Goal: Check status: Check status

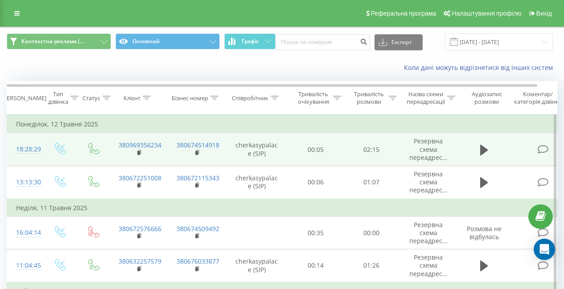
click at [385, 146] on td "02:15" at bounding box center [372, 149] width 56 height 33
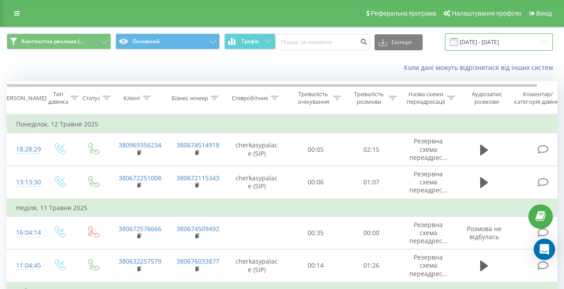
click at [536, 40] on input "[DATE] - [DATE]" at bounding box center [499, 41] width 108 height 17
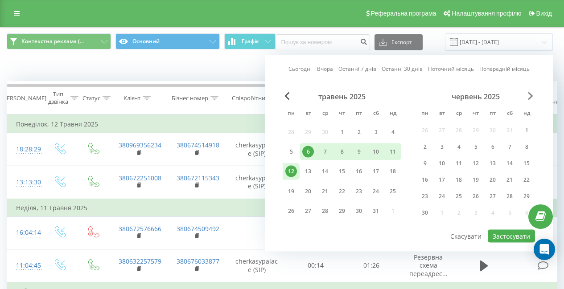
click at [529, 96] on span "Next Month" at bounding box center [530, 96] width 5 height 8
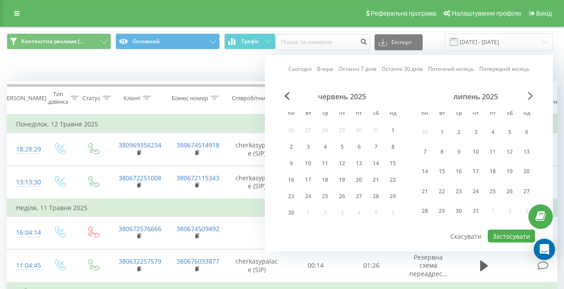
click at [529, 96] on span "Next Month" at bounding box center [530, 96] width 5 height 8
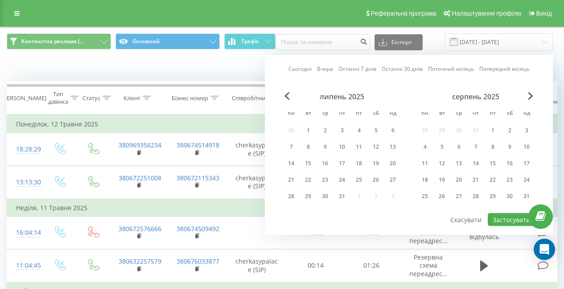
click at [408, 68] on link "Останні 30 днів" at bounding box center [402, 69] width 41 height 8
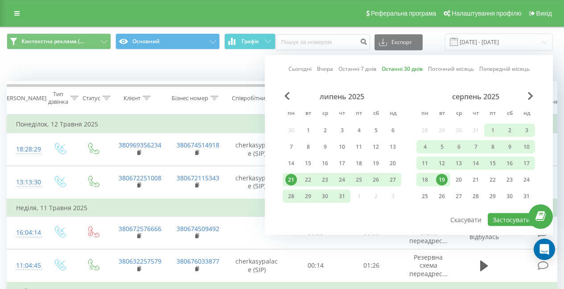
click at [366, 69] on link "Останні 7 днів" at bounding box center [357, 69] width 38 height 8
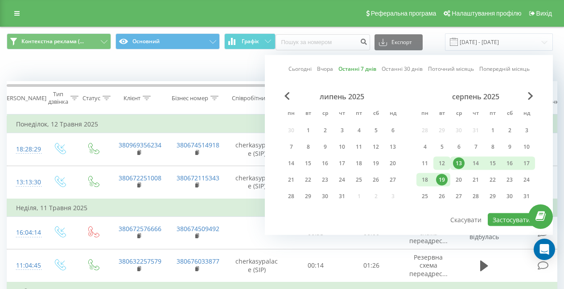
click at [442, 164] on div "12" at bounding box center [442, 164] width 12 height 12
click at [429, 178] on div "18" at bounding box center [425, 180] width 12 height 12
click at [513, 219] on button "Застосувати" at bounding box center [511, 220] width 47 height 13
type input "[DATE] - [DATE]"
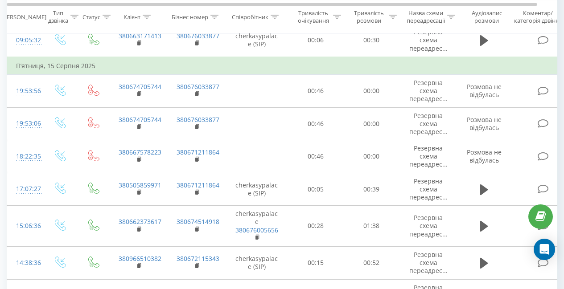
scroll to position [770, 0]
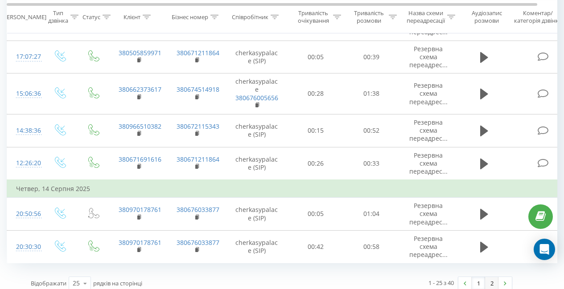
click at [491, 277] on link "2" at bounding box center [491, 283] width 13 height 12
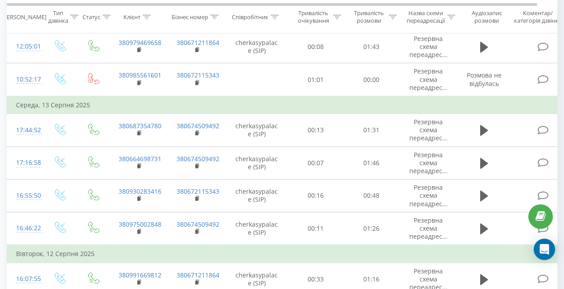
scroll to position [405, 0]
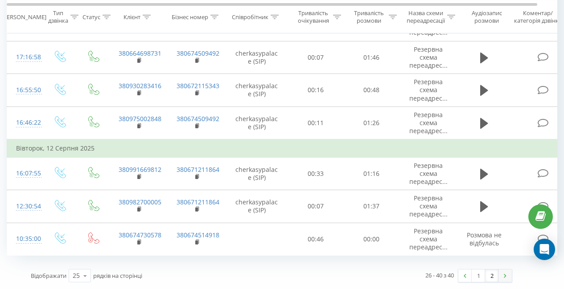
click at [504, 276] on link at bounding box center [505, 276] width 13 height 12
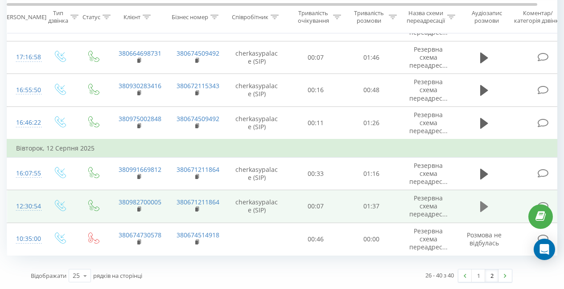
click at [484, 210] on icon at bounding box center [484, 207] width 8 height 11
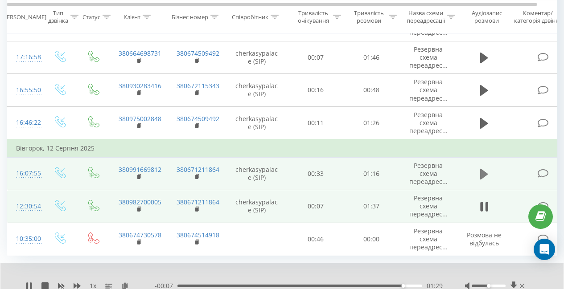
click at [482, 170] on icon at bounding box center [484, 174] width 8 height 11
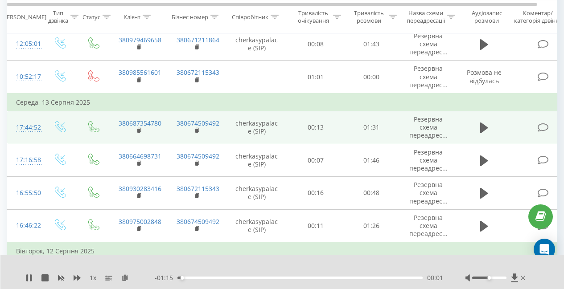
scroll to position [300, 0]
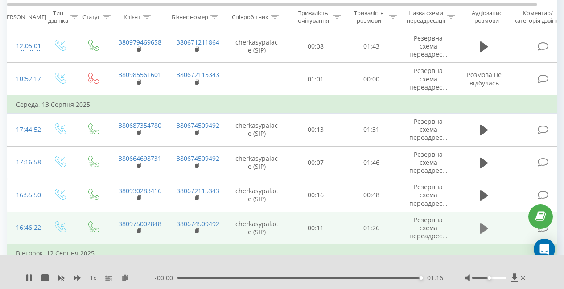
click at [479, 231] on button at bounding box center [484, 228] width 13 height 13
click at [29, 277] on icon at bounding box center [28, 278] width 5 height 7
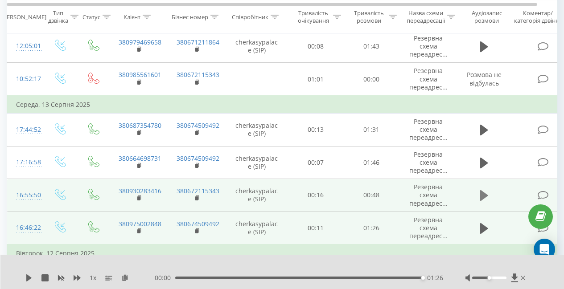
click at [481, 196] on icon at bounding box center [484, 195] width 8 height 11
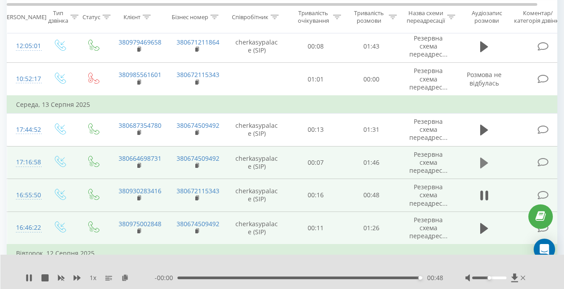
click at [482, 165] on icon at bounding box center [484, 163] width 8 height 11
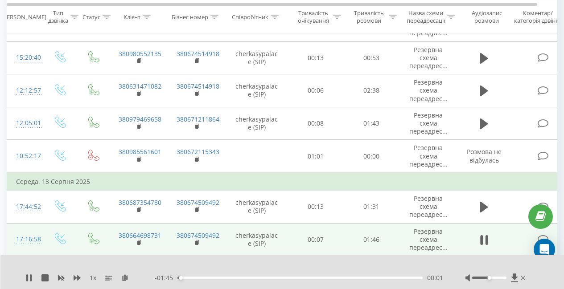
scroll to position [223, 0]
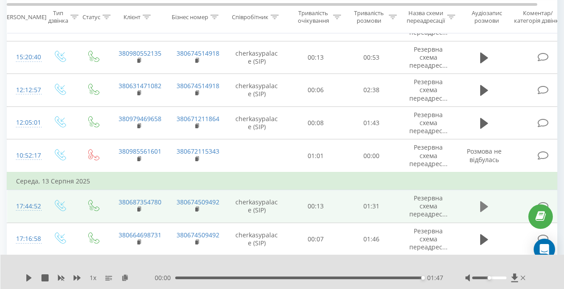
click at [486, 208] on icon at bounding box center [484, 207] width 8 height 11
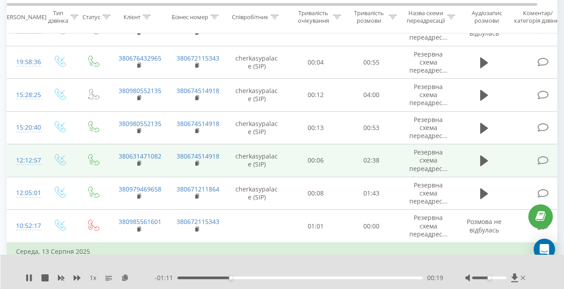
scroll to position [151, 0]
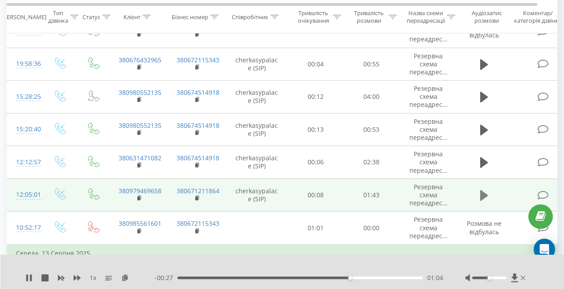
click at [484, 198] on icon at bounding box center [484, 195] width 8 height 11
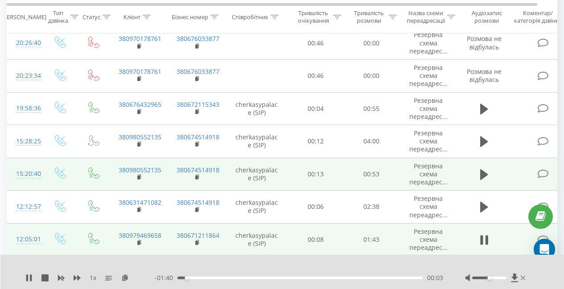
scroll to position [106, 0]
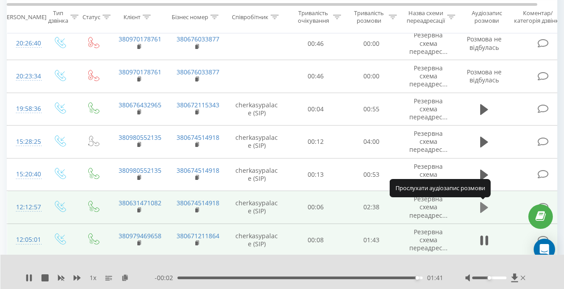
click at [482, 209] on icon at bounding box center [484, 207] width 8 height 11
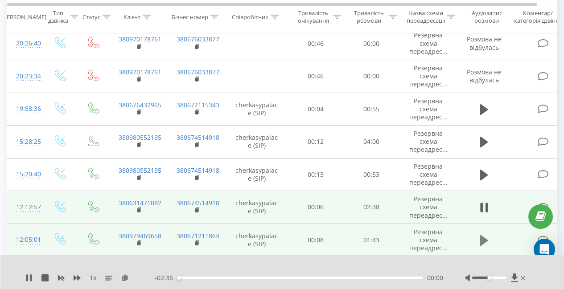
click at [482, 240] on icon at bounding box center [484, 240] width 8 height 11
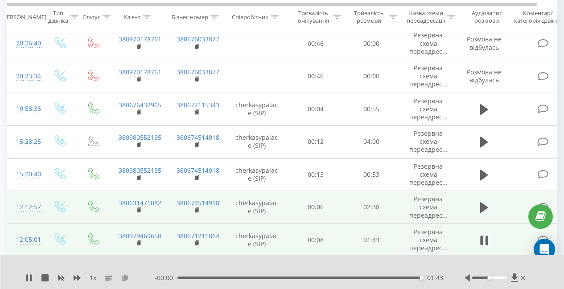
click at [126, 278] on icon at bounding box center [125, 278] width 8 height 6
click at [484, 206] on icon at bounding box center [484, 207] width 8 height 11
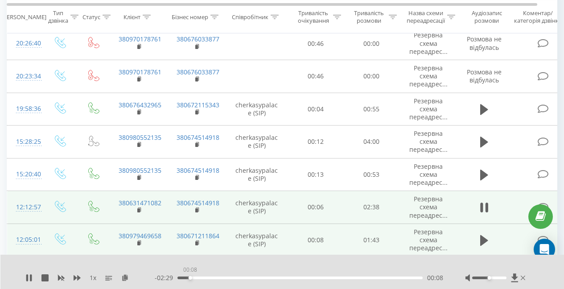
click at [190, 277] on div "00:08" at bounding box center [299, 278] width 245 height 3
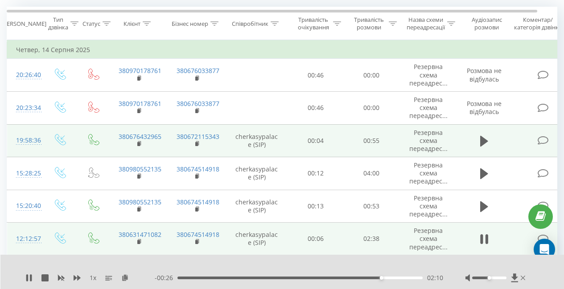
scroll to position [74, 0]
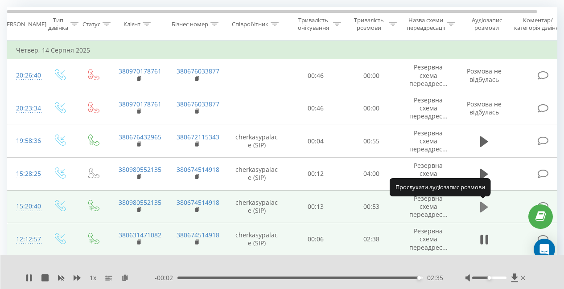
click at [484, 206] on icon at bounding box center [484, 207] width 8 height 11
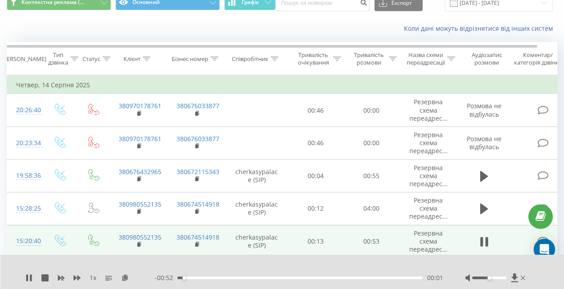
scroll to position [39, 0]
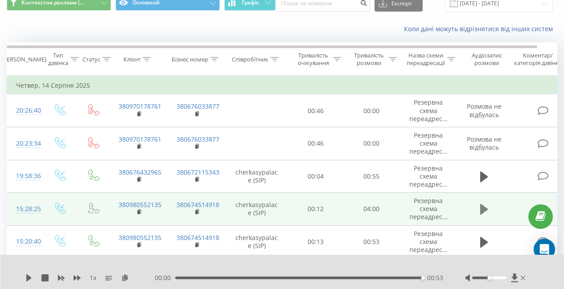
click at [484, 210] on icon at bounding box center [484, 209] width 8 height 11
drag, startPoint x: 489, startPoint y: 278, endPoint x: 494, endPoint y: 278, distance: 4.9
click at [494, 278] on div "Accessibility label" at bounding box center [493, 279] width 4 height 4
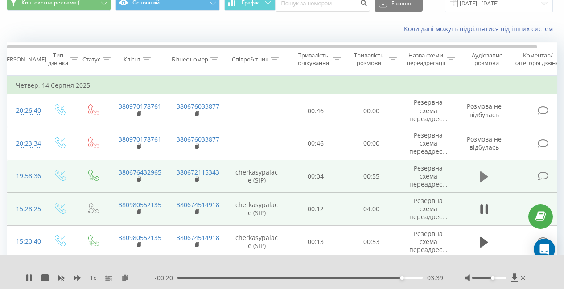
click at [484, 171] on icon at bounding box center [484, 177] width 8 height 12
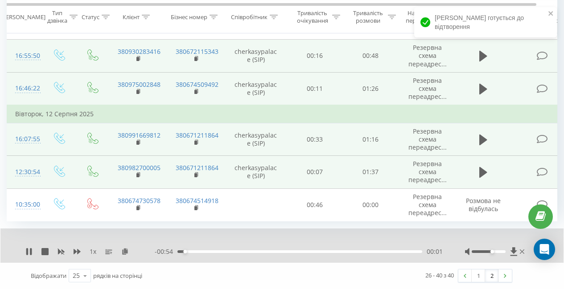
scroll to position [0, 0]
click at [477, 275] on link "1" at bounding box center [478, 276] width 13 height 12
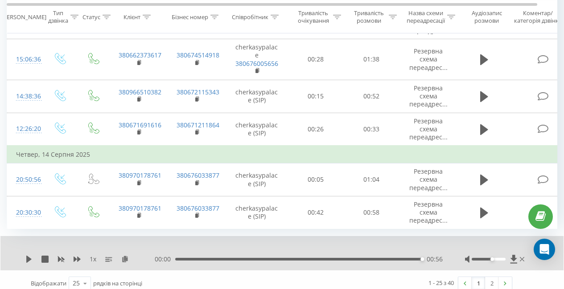
click at [25, 249] on div "1 x 00:00 00:56 00:56" at bounding box center [281, 253] width 563 height 34
click at [28, 256] on icon at bounding box center [28, 259] width 5 height 7
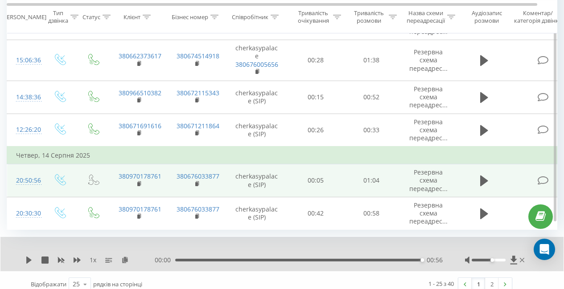
scroll to position [804, 0]
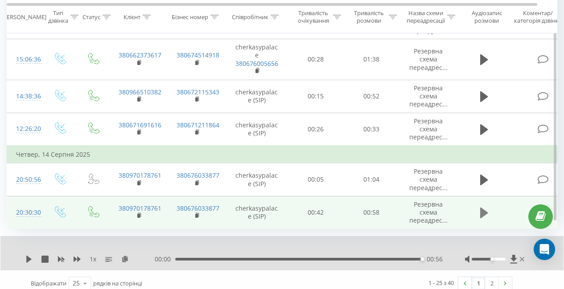
click at [482, 208] on icon at bounding box center [484, 213] width 8 height 11
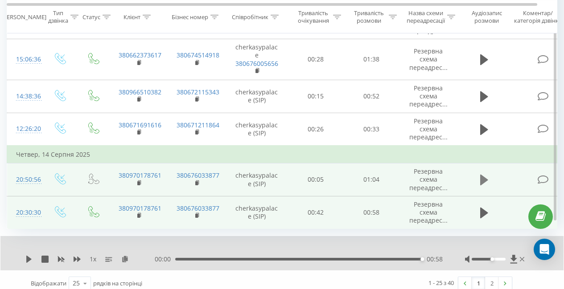
click at [480, 175] on icon at bounding box center [484, 180] width 8 height 11
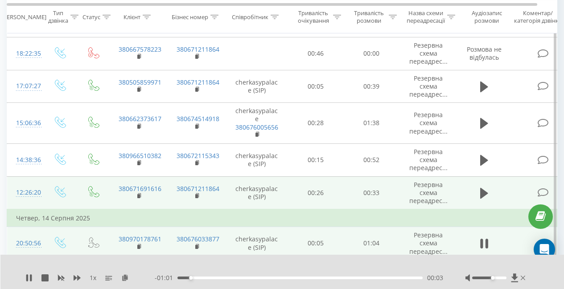
scroll to position [741, 0]
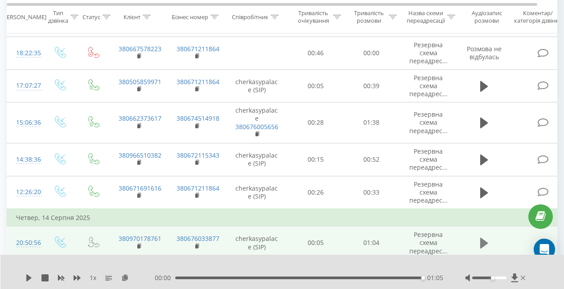
click at [487, 237] on icon at bounding box center [484, 243] width 8 height 12
click at [482, 238] on icon at bounding box center [484, 243] width 8 height 11
click at [27, 275] on icon at bounding box center [28, 278] width 7 height 7
click at [27, 277] on icon at bounding box center [28, 278] width 5 height 7
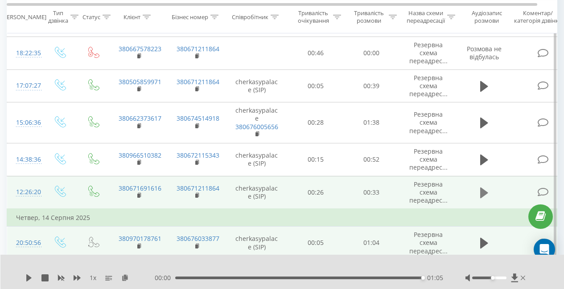
click at [478, 186] on button at bounding box center [484, 192] width 13 height 13
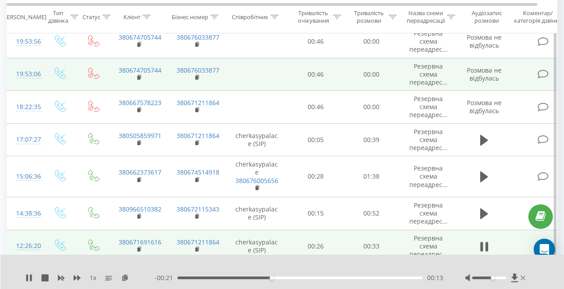
scroll to position [687, 0]
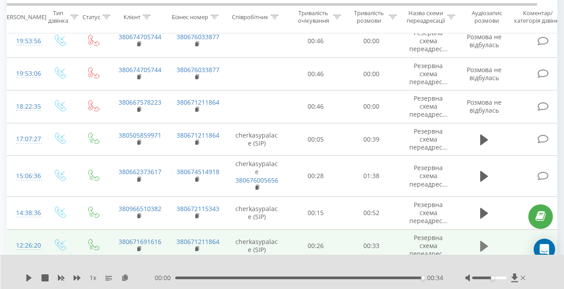
click at [483, 241] on icon at bounding box center [484, 246] width 8 height 11
click at [95, 278] on span "1 x" at bounding box center [93, 278] width 7 height 9
click at [28, 278] on icon at bounding box center [28, 278] width 5 height 7
drag, startPoint x: 423, startPoint y: 279, endPoint x: 328, endPoint y: 281, distance: 95.5
click at [328, 281] on div "- 00:13 00:21 00:21" at bounding box center [299, 278] width 289 height 9
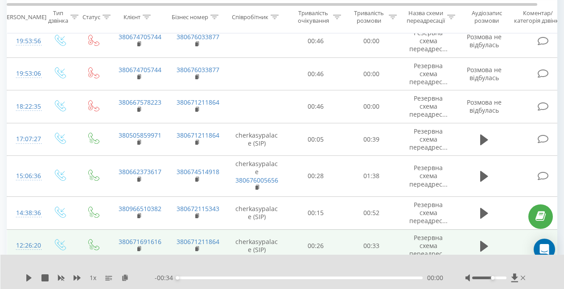
click at [24, 279] on div "1 x - 00:34 00:00 00:00" at bounding box center [282, 272] width 564 height 34
click at [32, 280] on icon at bounding box center [28, 278] width 7 height 7
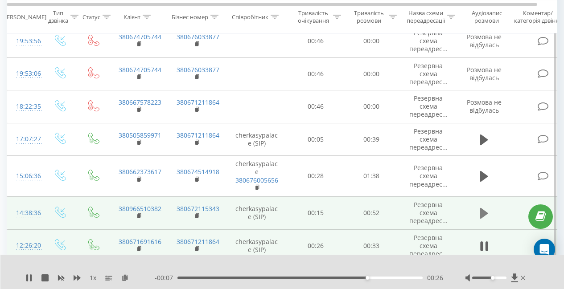
click at [484, 208] on icon at bounding box center [484, 213] width 8 height 11
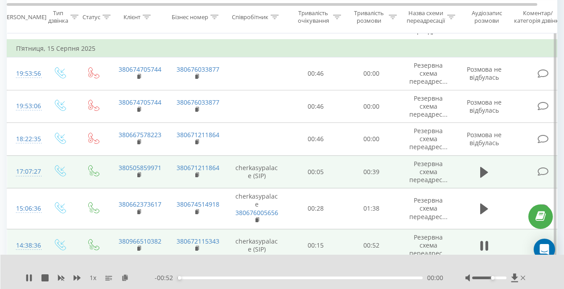
scroll to position [655, 0]
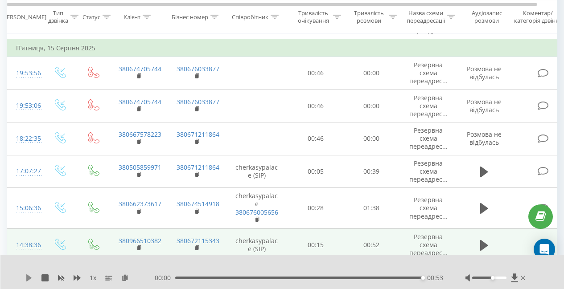
click at [28, 279] on icon at bounding box center [28, 278] width 5 height 7
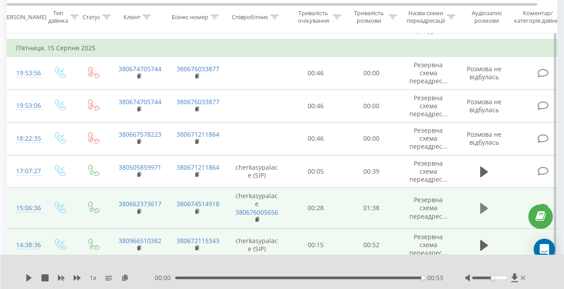
click at [487, 202] on icon at bounding box center [484, 208] width 8 height 12
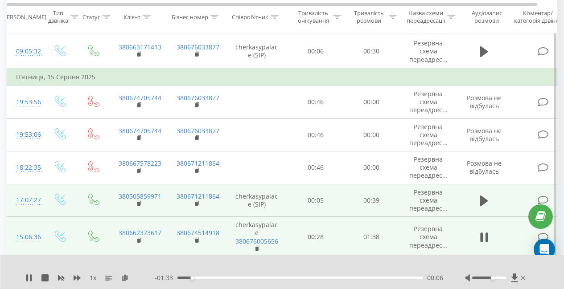
scroll to position [625, 0]
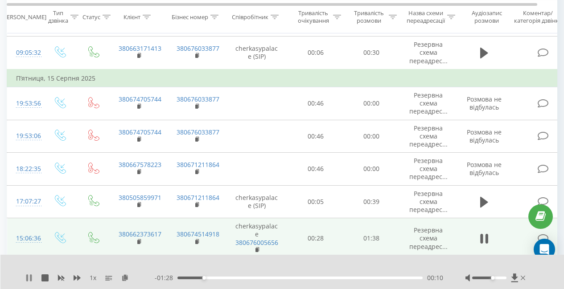
click at [29, 277] on icon at bounding box center [28, 278] width 7 height 7
click at [28, 277] on icon at bounding box center [28, 278] width 5 height 7
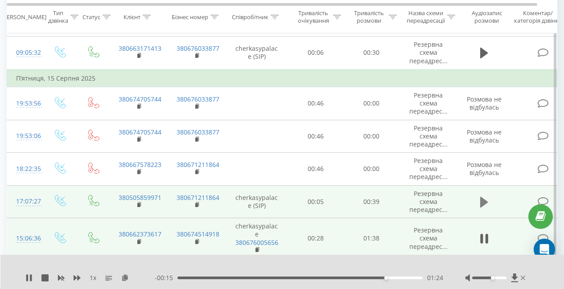
click at [483, 198] on icon at bounding box center [484, 202] width 8 height 12
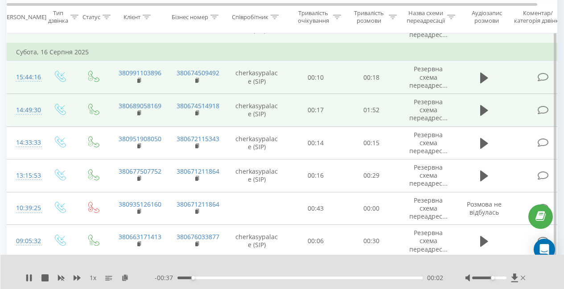
scroll to position [437, 0]
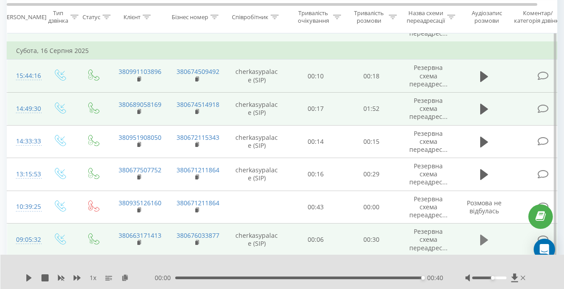
click at [488, 240] on button at bounding box center [484, 240] width 13 height 13
click at [28, 277] on icon at bounding box center [28, 278] width 5 height 7
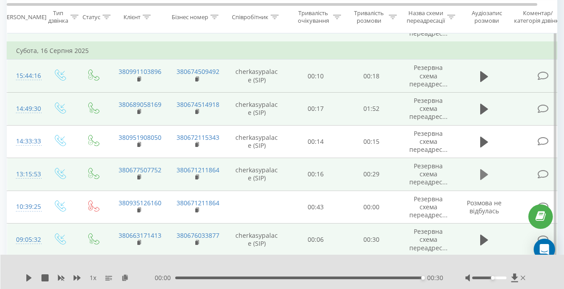
click at [484, 174] on icon at bounding box center [484, 174] width 8 height 11
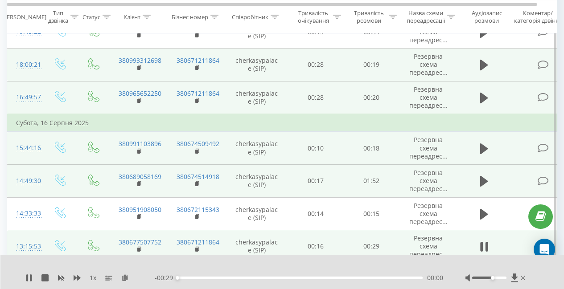
scroll to position [367, 0]
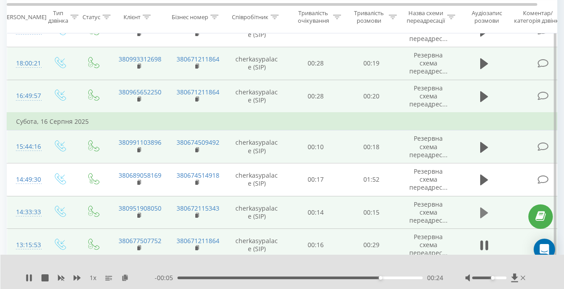
click at [483, 211] on icon at bounding box center [484, 213] width 8 height 11
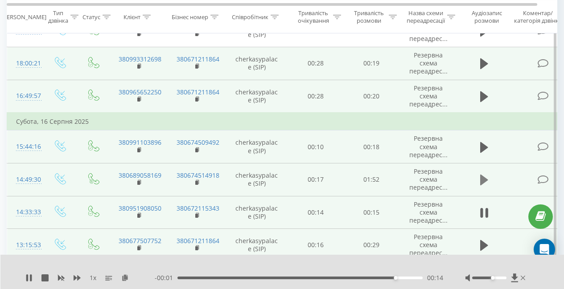
click at [483, 180] on icon at bounding box center [484, 180] width 8 height 11
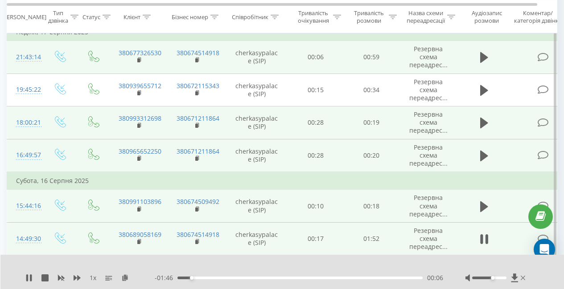
scroll to position [308, 0]
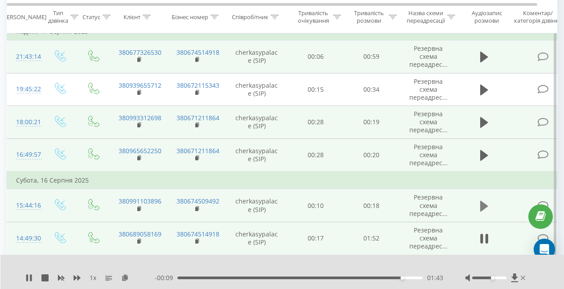
click at [481, 202] on icon at bounding box center [484, 206] width 8 height 11
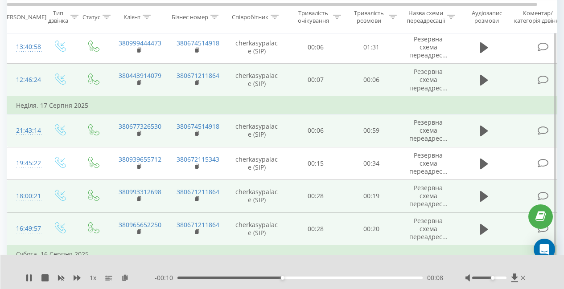
scroll to position [234, 0]
click at [479, 231] on button at bounding box center [484, 229] width 13 height 13
click at [483, 194] on icon at bounding box center [484, 196] width 8 height 11
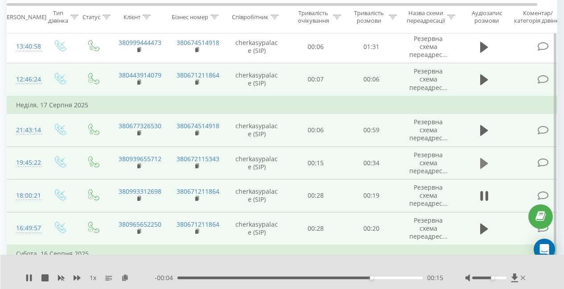
click at [484, 163] on icon at bounding box center [484, 163] width 8 height 11
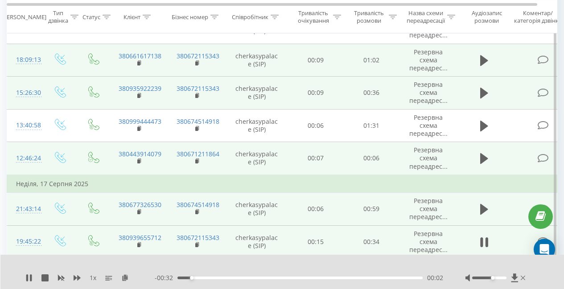
scroll to position [156, 0]
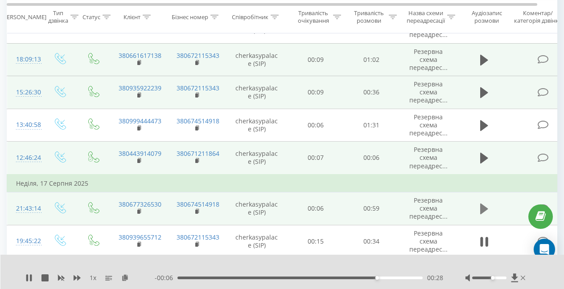
click at [484, 210] on icon at bounding box center [484, 209] width 8 height 11
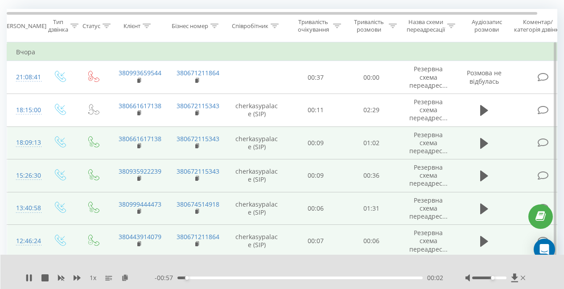
scroll to position [72, 0]
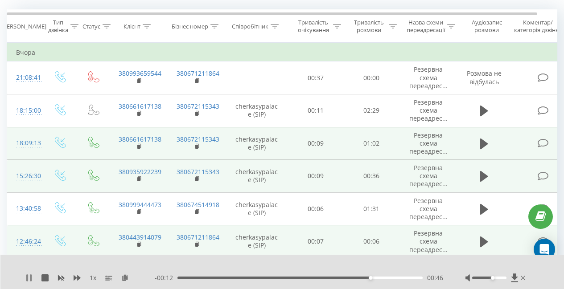
click at [29, 279] on icon at bounding box center [28, 278] width 7 height 7
click at [26, 278] on icon at bounding box center [28, 278] width 7 height 7
click at [27, 278] on icon at bounding box center [28, 278] width 5 height 7
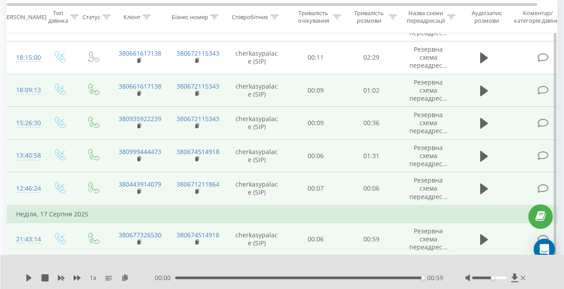
scroll to position [130, 0]
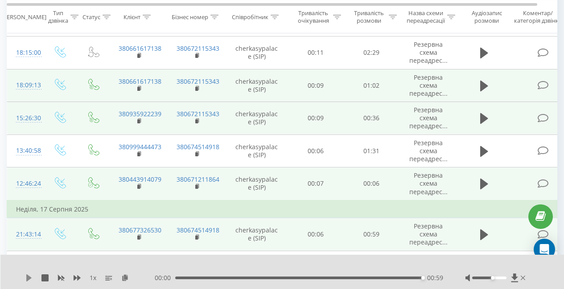
click at [27, 279] on icon at bounding box center [28, 278] width 5 height 7
click at [483, 184] on icon at bounding box center [484, 184] width 8 height 11
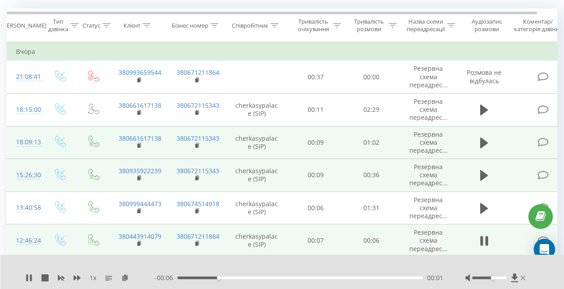
scroll to position [72, 0]
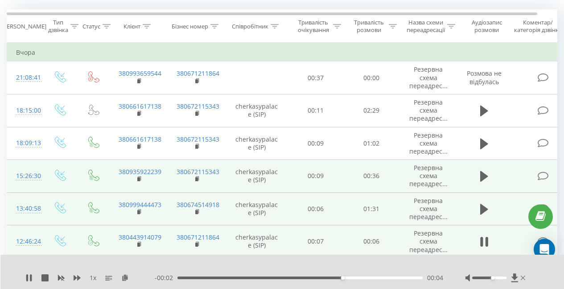
click at [491, 210] on td at bounding box center [485, 209] width 54 height 33
click at [483, 209] on icon at bounding box center [484, 209] width 8 height 11
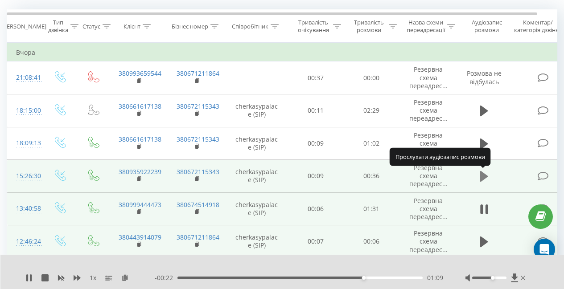
click at [484, 177] on icon at bounding box center [484, 176] width 8 height 11
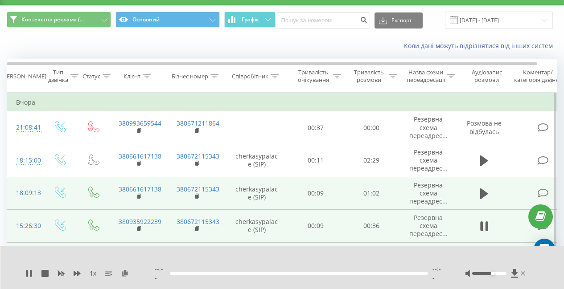
scroll to position [19, 0]
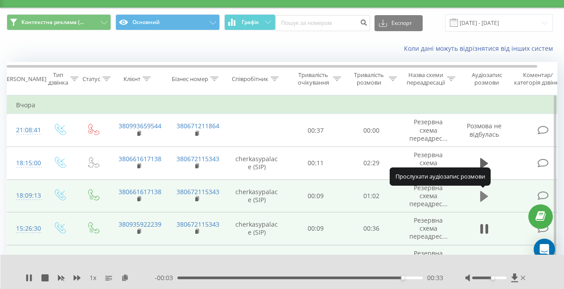
click at [483, 192] on icon at bounding box center [484, 196] width 8 height 12
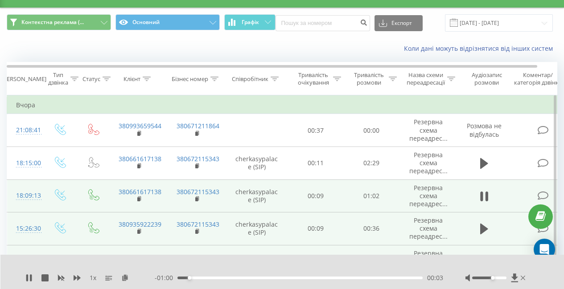
click at [295, 190] on td "00:09" at bounding box center [316, 196] width 56 height 33
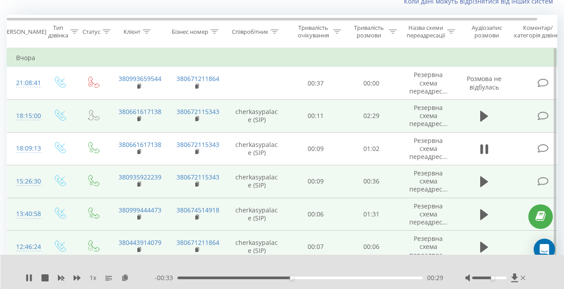
scroll to position [70, 0]
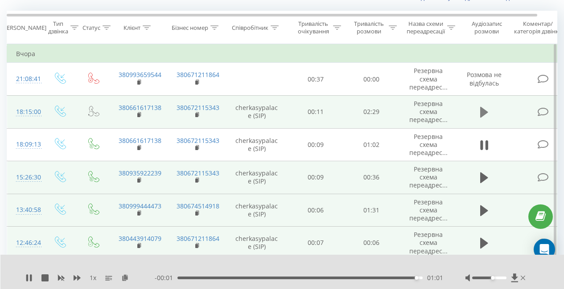
click at [484, 111] on icon at bounding box center [484, 112] width 8 height 11
